Goal: Transaction & Acquisition: Purchase product/service

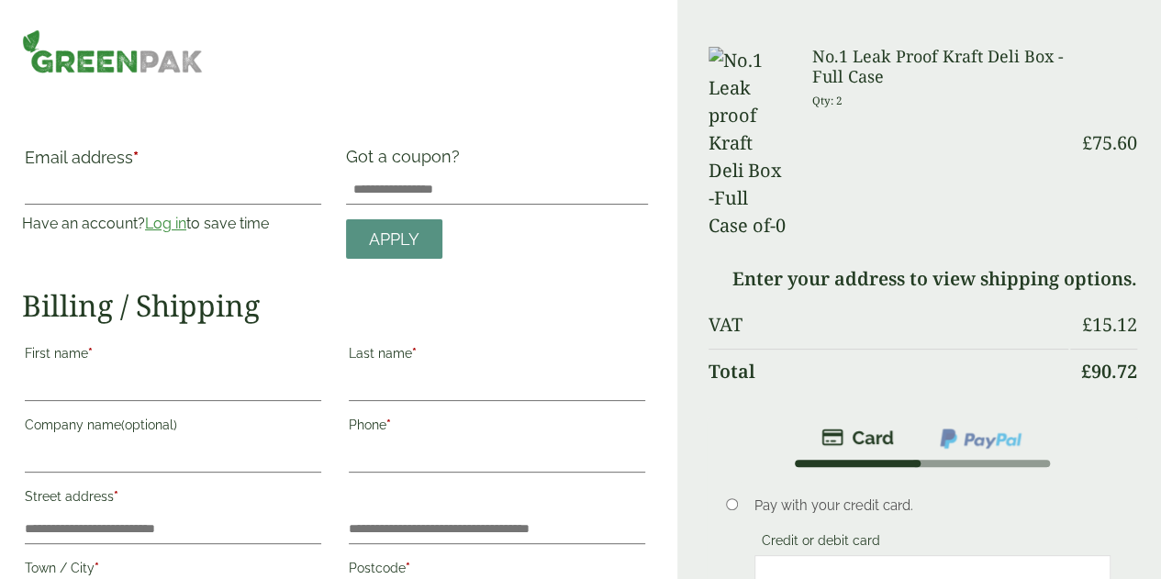
click at [186, 224] on link "Log in" at bounding box center [165, 223] width 41 height 17
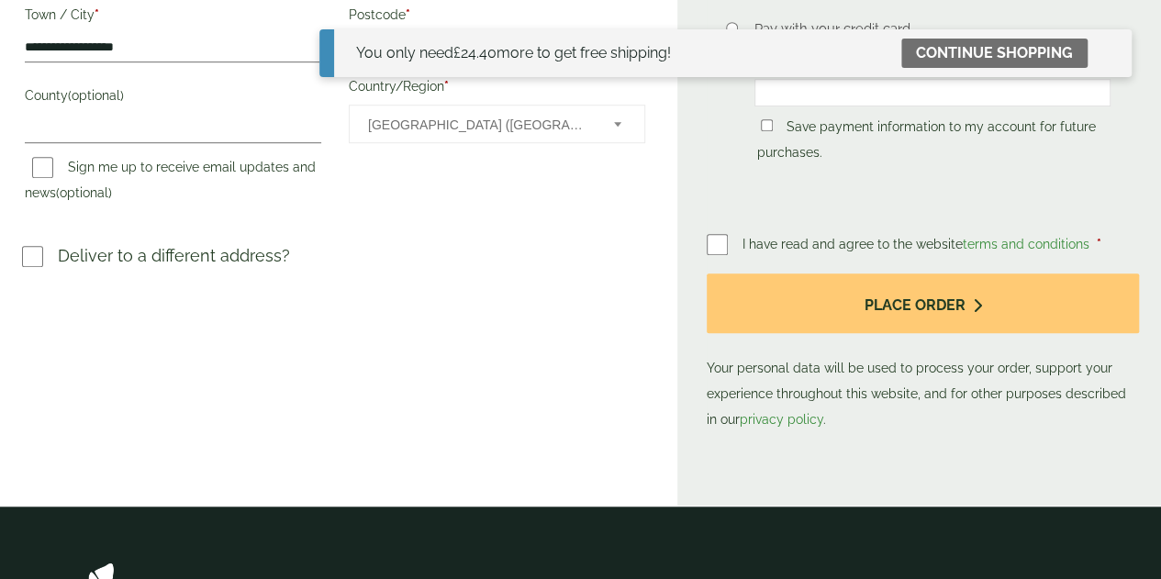
scroll to position [554, 0]
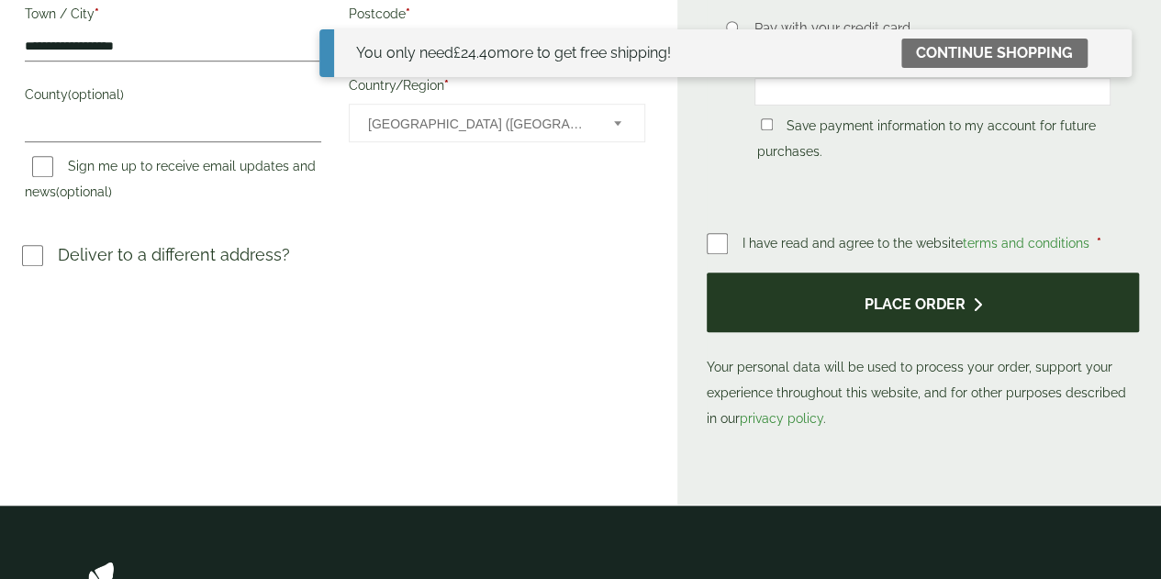
click at [927, 328] on button "Place order" at bounding box center [923, 303] width 432 height 60
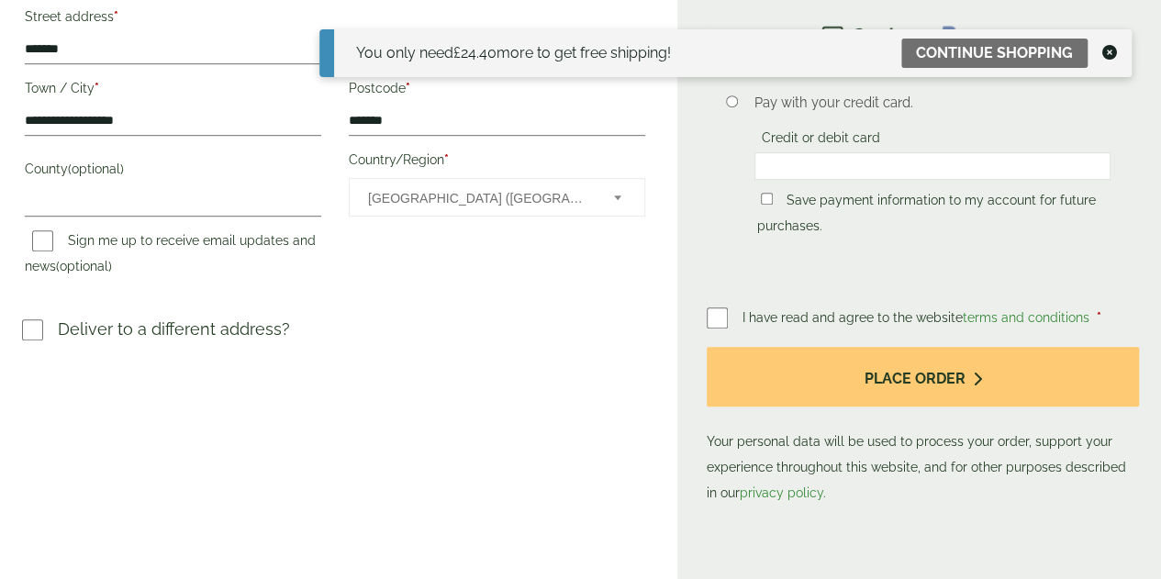
scroll to position [486, 0]
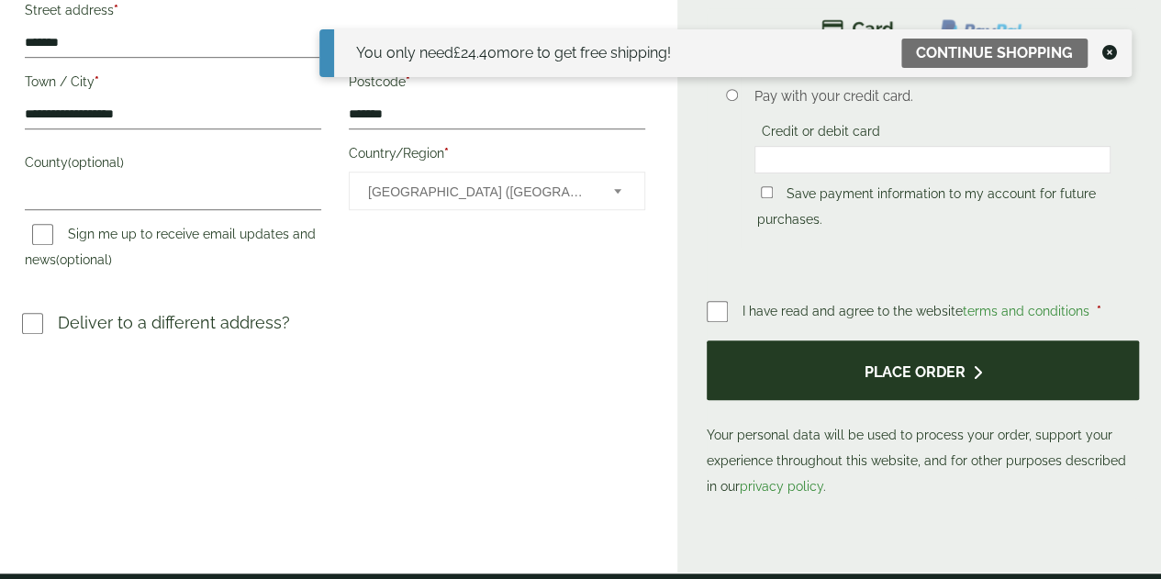
click at [921, 400] on button "Place order" at bounding box center [923, 370] width 432 height 60
click at [901, 390] on button "Place order" at bounding box center [923, 370] width 432 height 60
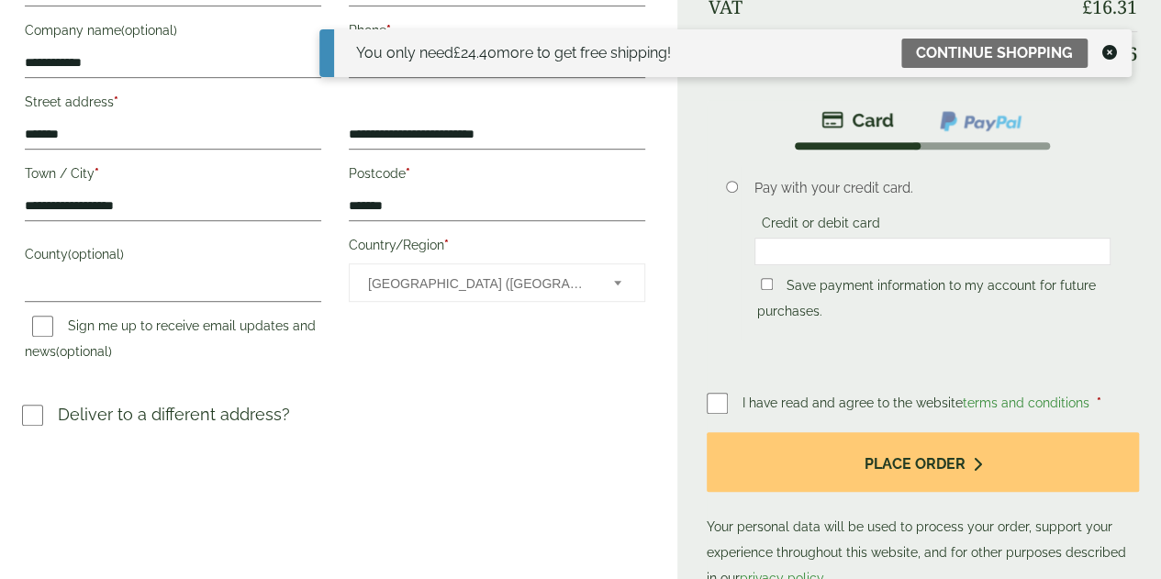
scroll to position [528, 0]
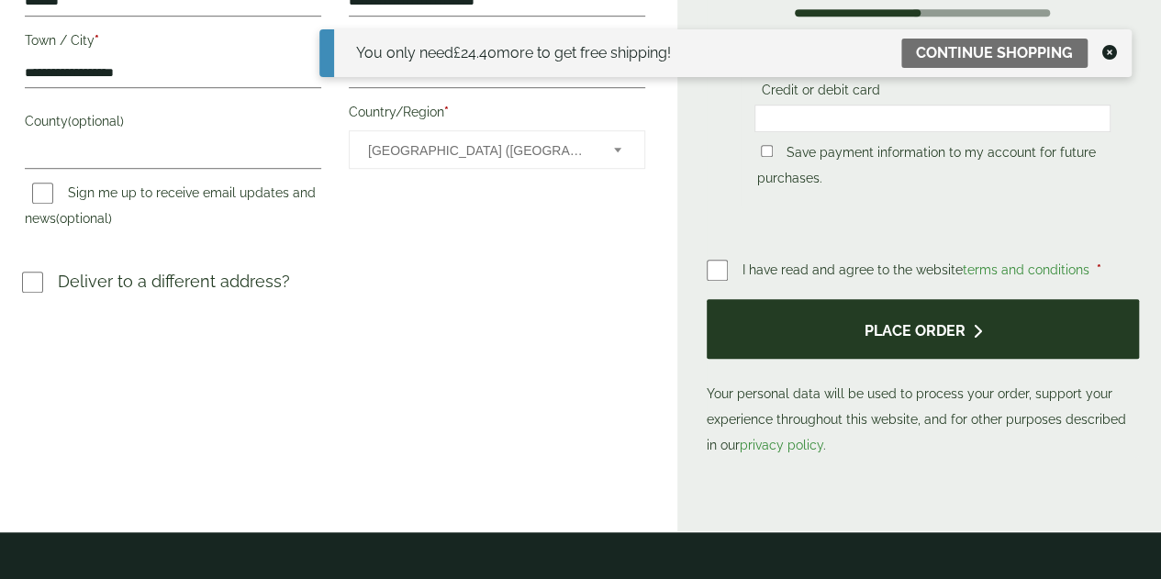
click at [912, 359] on button "Place order" at bounding box center [923, 329] width 432 height 60
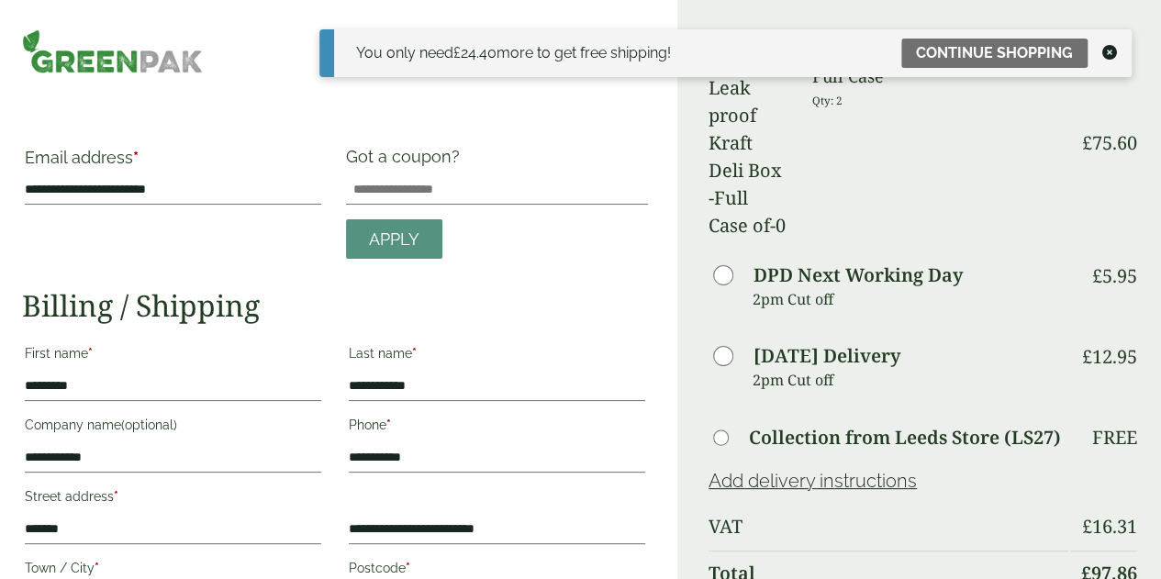
click at [1105, 54] on icon at bounding box center [1109, 52] width 15 height 15
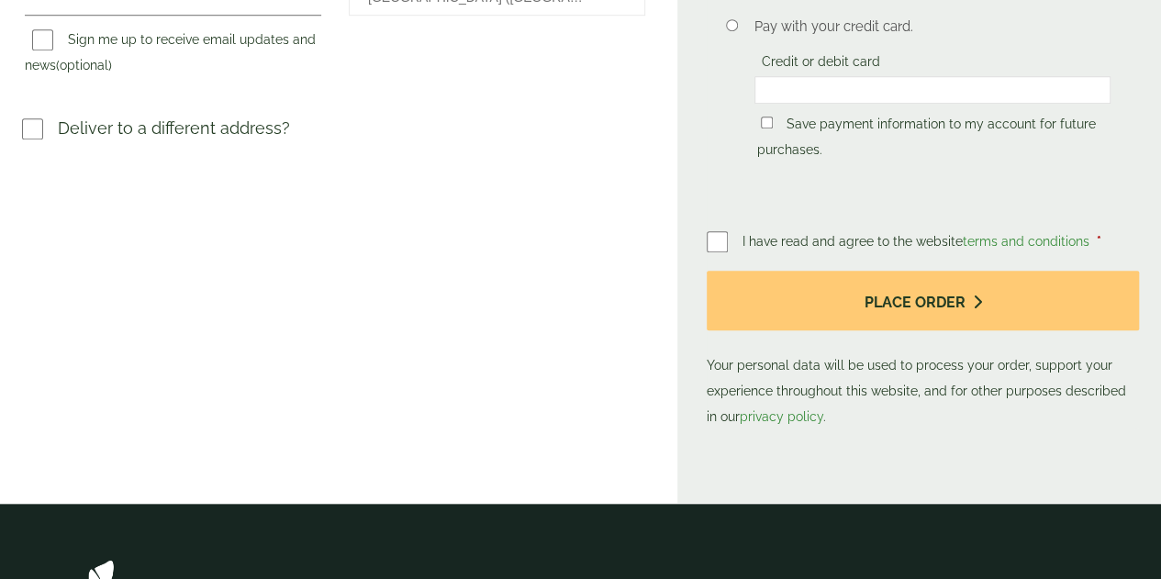
scroll to position [682, 0]
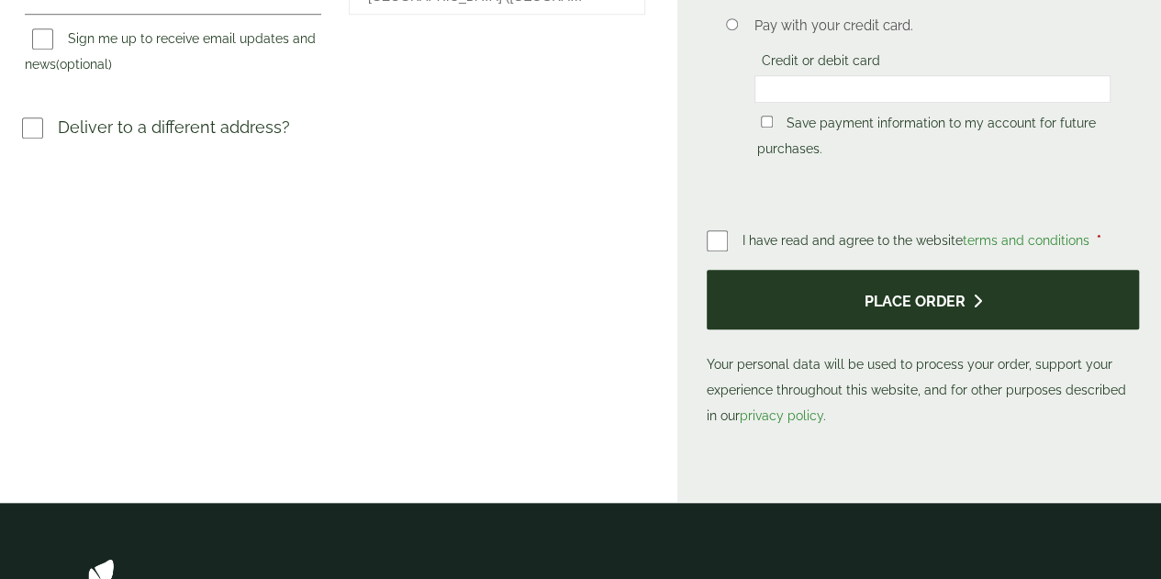
click at [905, 270] on button "Place order" at bounding box center [923, 300] width 432 height 60
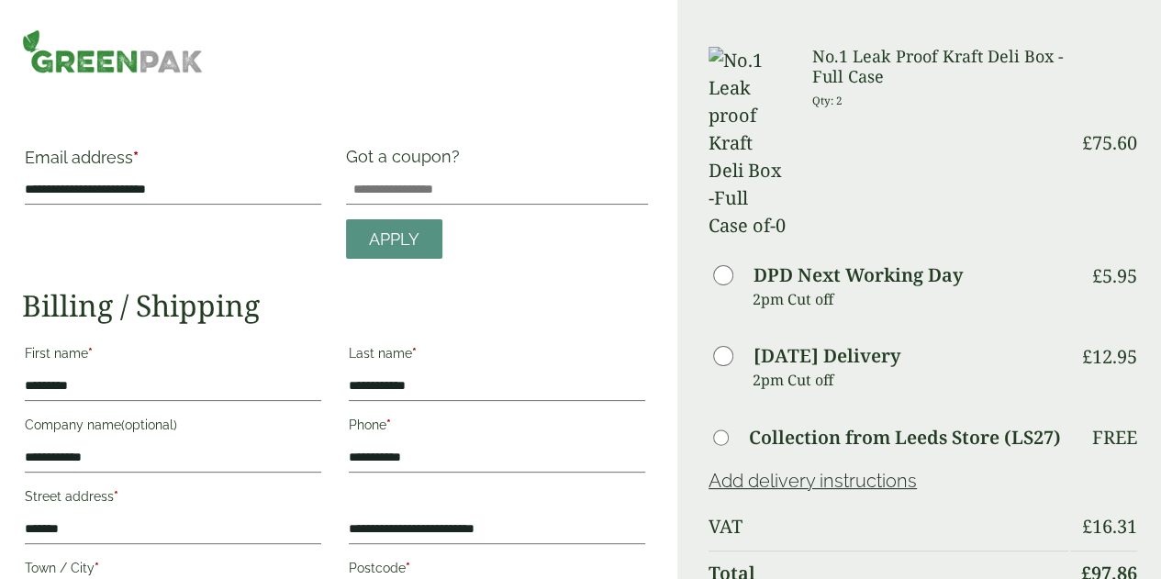
click at [560, 260] on div "**********" at bounding box center [335, 491] width 626 height 689
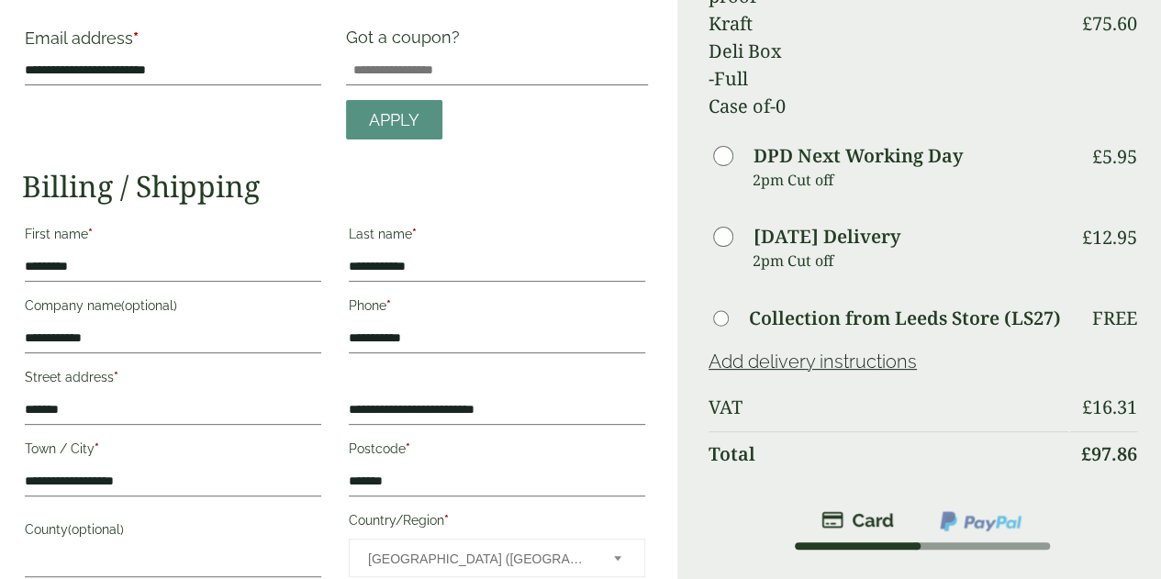
scroll to position [118, 0]
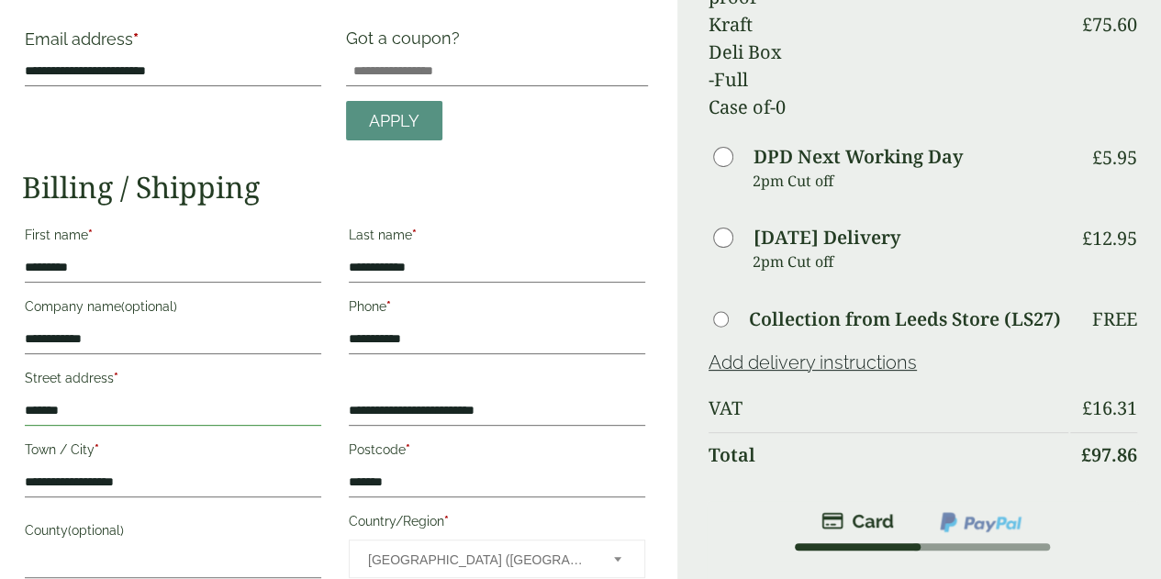
drag, startPoint x: 123, startPoint y: 403, endPoint x: 33, endPoint y: 382, distance: 92.4
drag, startPoint x: 33, startPoint y: 382, endPoint x: 114, endPoint y: 408, distance: 85.0
click at [114, 408] on input "*******" at bounding box center [173, 410] width 296 height 29
drag, startPoint x: 112, startPoint y: 408, endPoint x: 46, endPoint y: 406, distance: 66.1
click at [46, 406] on div "**********" at bounding box center [338, 474] width 677 height 1184
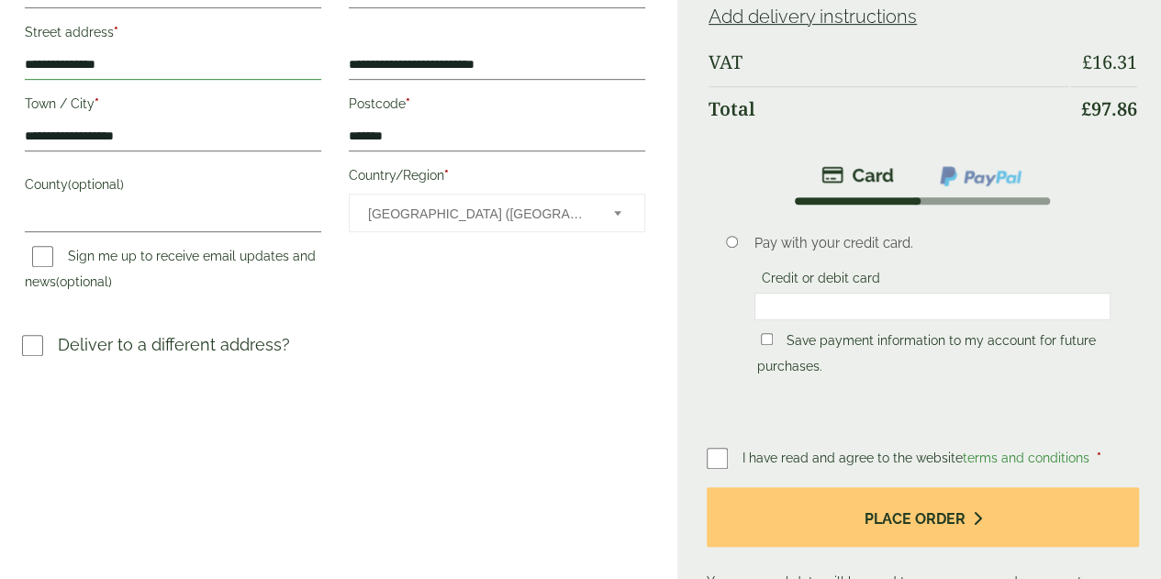
scroll to position [0, 0]
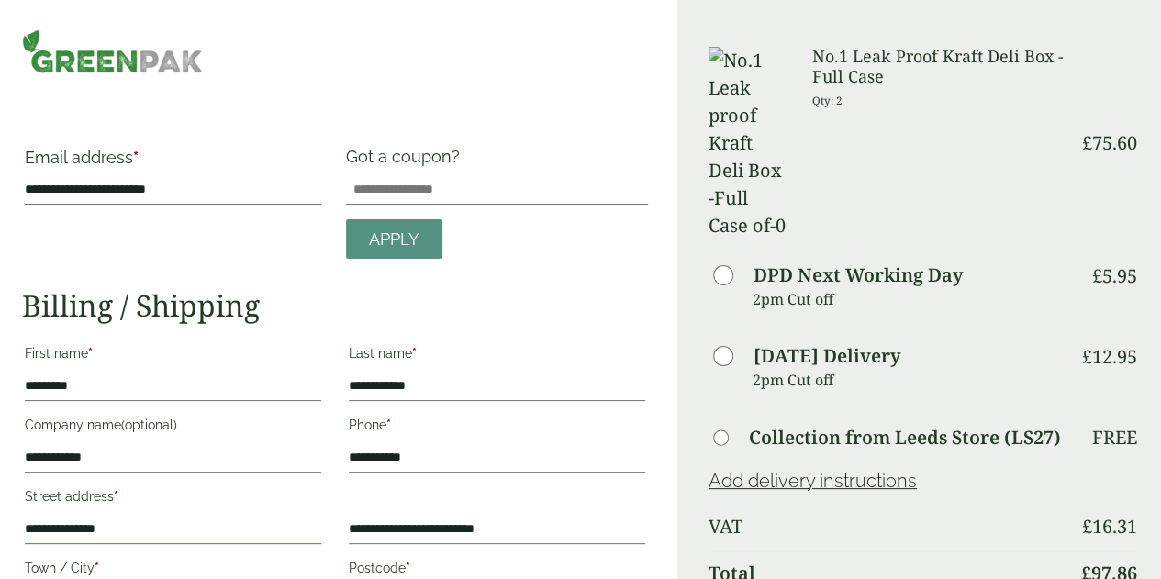
type input "**********"
click at [760, 257] on td "DPD Next Working Day 2pm Cut off" at bounding box center [888, 296] width 360 height 79
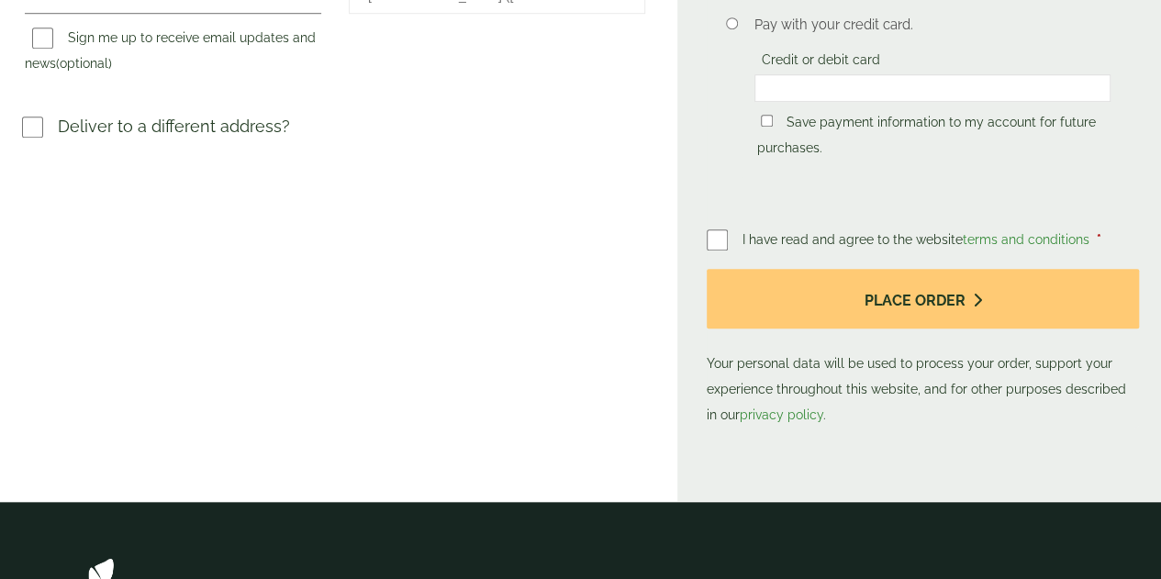
scroll to position [690, 0]
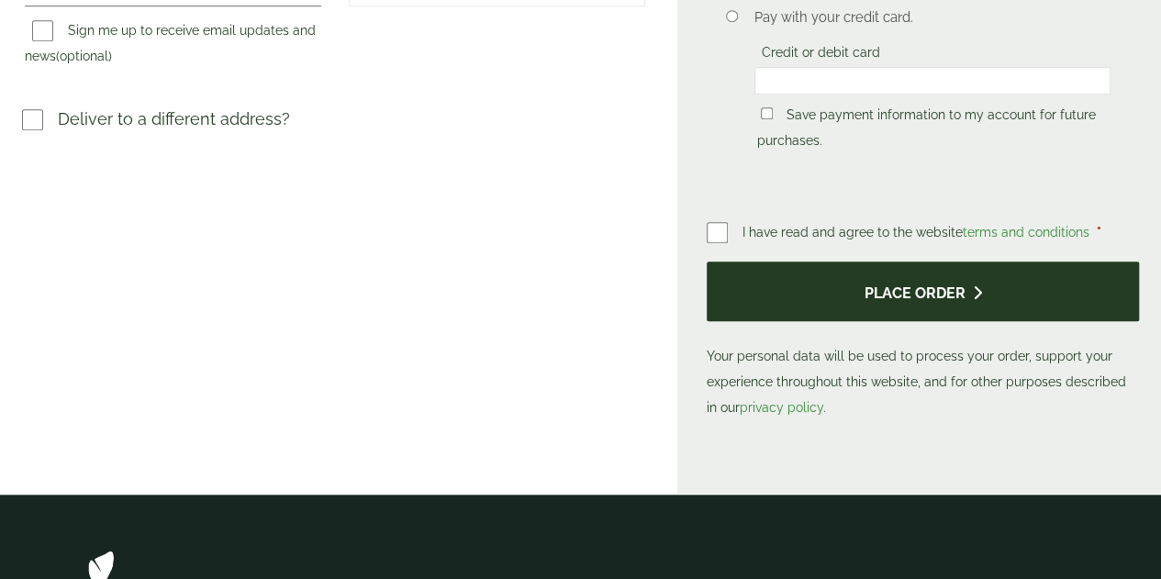
click at [909, 262] on button "Place order" at bounding box center [923, 292] width 432 height 60
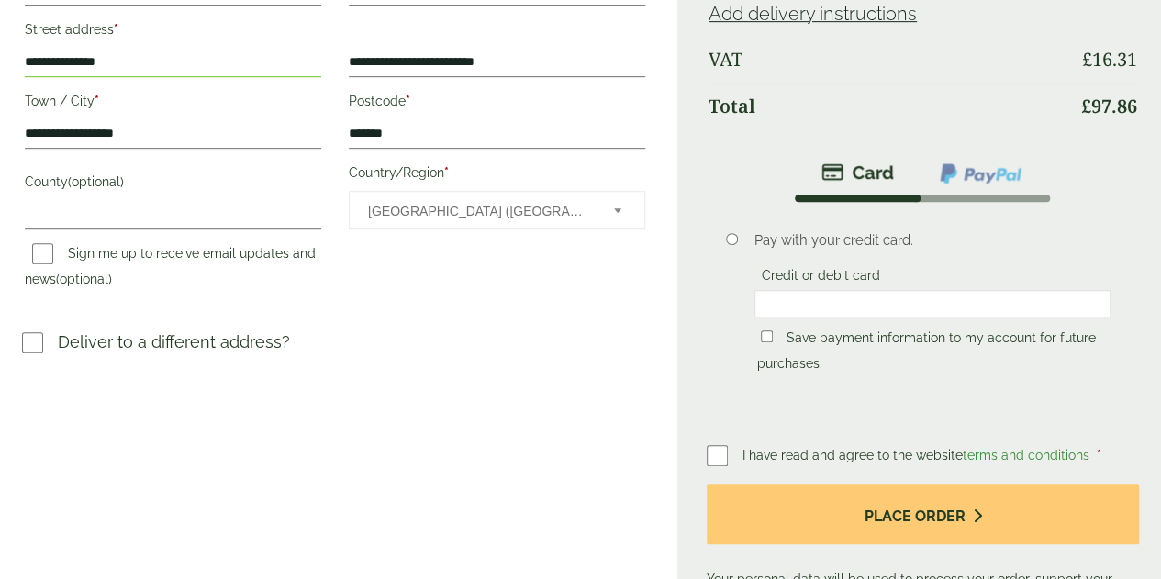
scroll to position [489, 0]
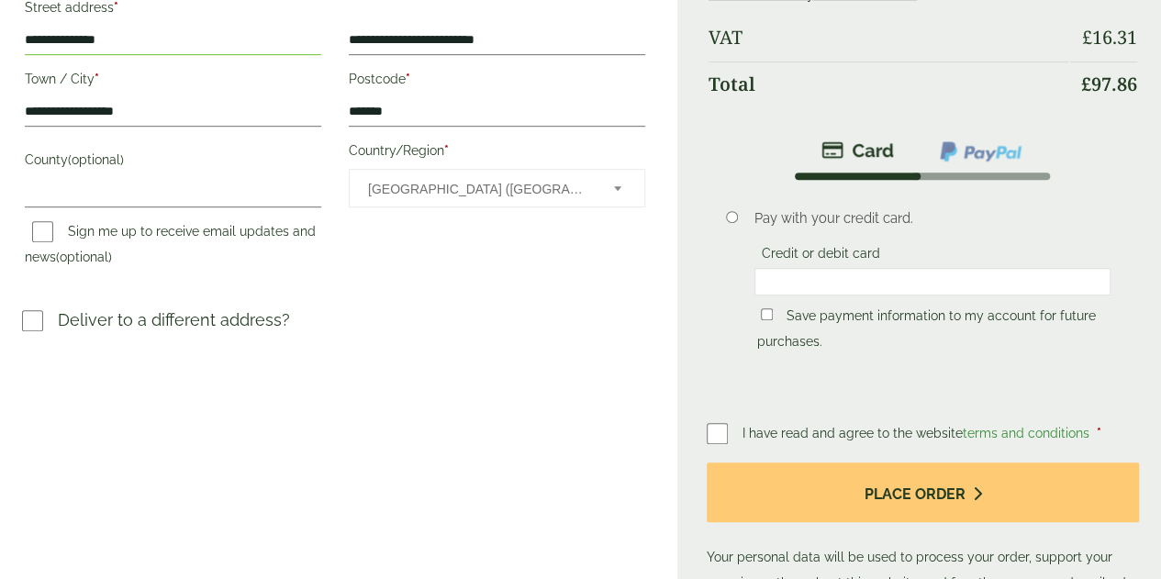
drag, startPoint x: 945, startPoint y: 157, endPoint x: 658, endPoint y: 194, distance: 289.5
click at [658, 194] on div "**********" at bounding box center [580, 103] width 1161 height 1184
